Goal: Task Accomplishment & Management: Manage account settings

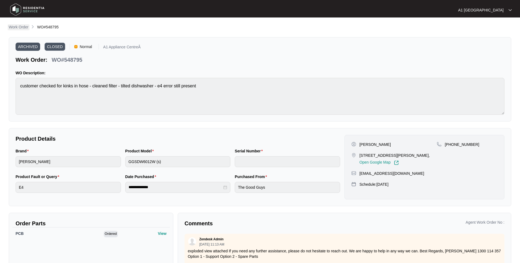
click at [22, 25] on p "Work Order" at bounding box center [19, 26] width 20 height 5
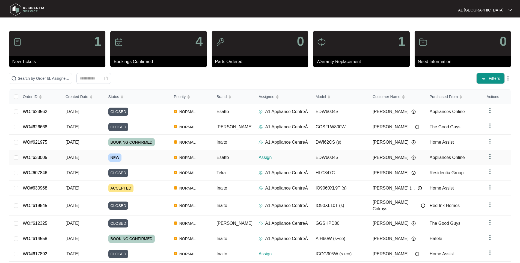
click at [50, 157] on td "WO#633005" at bounding box center [39, 157] width 43 height 15
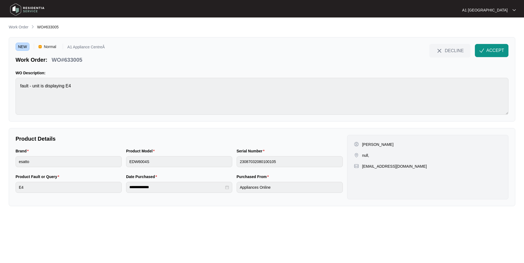
drag, startPoint x: 432, startPoint y: 165, endPoint x: 362, endPoint y: 168, distance: 70.5
click at [362, 168] on div "[EMAIL_ADDRESS][DOMAIN_NAME]" at bounding box center [428, 165] width 148 height 5
copy p "[EMAIL_ADDRESS][DOMAIN_NAME]"
click at [488, 52] on span "ACCEPT" at bounding box center [495, 50] width 18 height 7
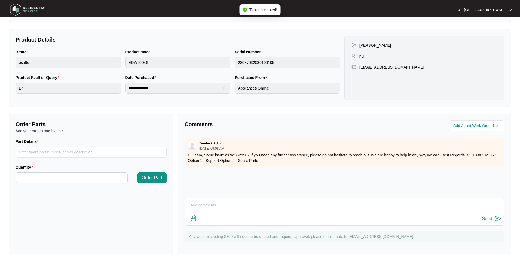
scroll to position [99, 0]
drag, startPoint x: 249, startPoint y: 155, endPoint x: 237, endPoint y: 156, distance: 12.1
click at [237, 156] on p "HI Team, Same issue as WO623562 If you need any further assistance, please do n…" at bounding box center [344, 157] width 313 height 11
copy p "623562"
click at [110, 63] on div "Brand esatto Product Model EDW6004S Serial Number 23087032080100105" at bounding box center [177, 62] width 329 height 26
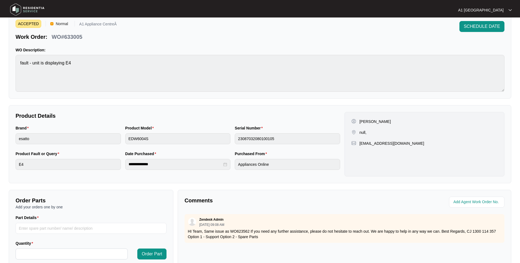
scroll to position [17, 0]
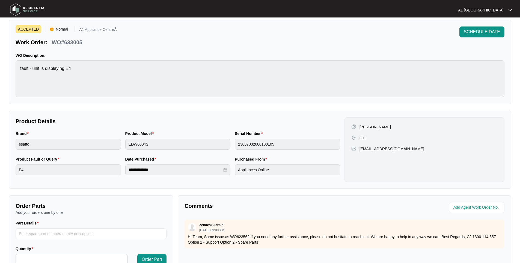
click at [7, 71] on main "**********" at bounding box center [260, 164] width 520 height 362
